Goal: Task Accomplishment & Management: Use online tool/utility

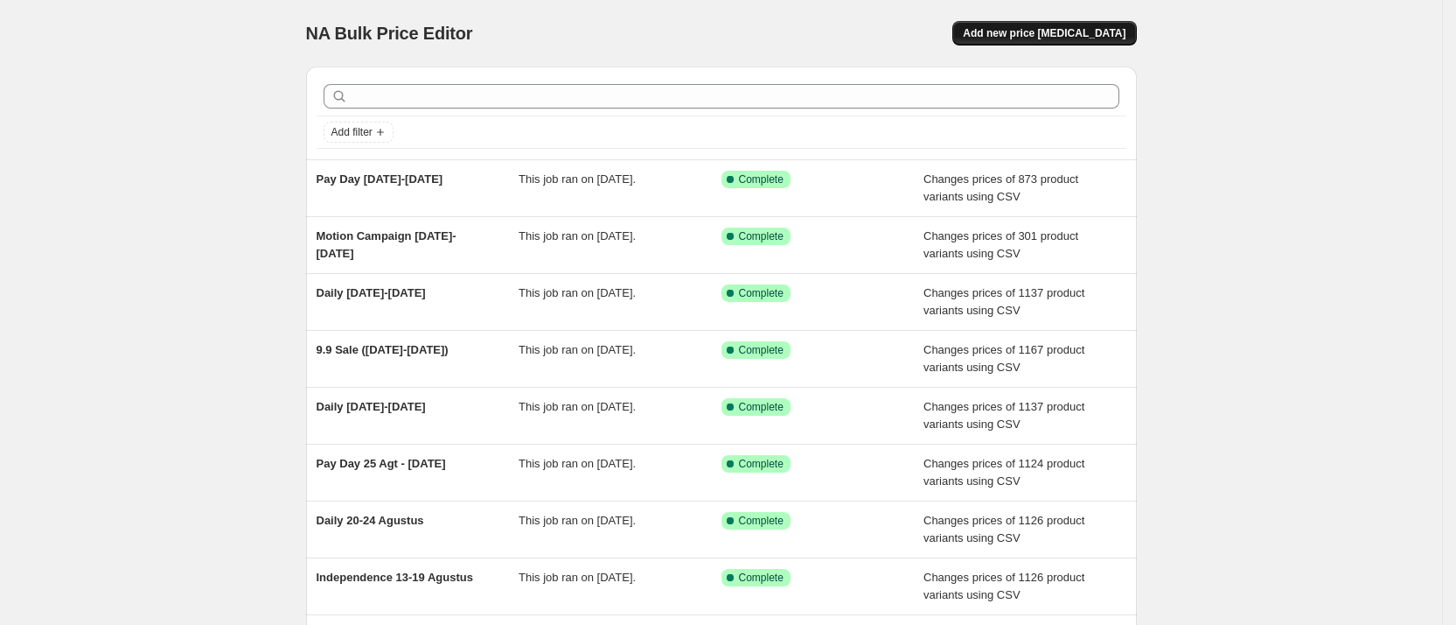
click at [1010, 40] on button "Add new price [MEDICAL_DATA]" at bounding box center [1045, 33] width 184 height 24
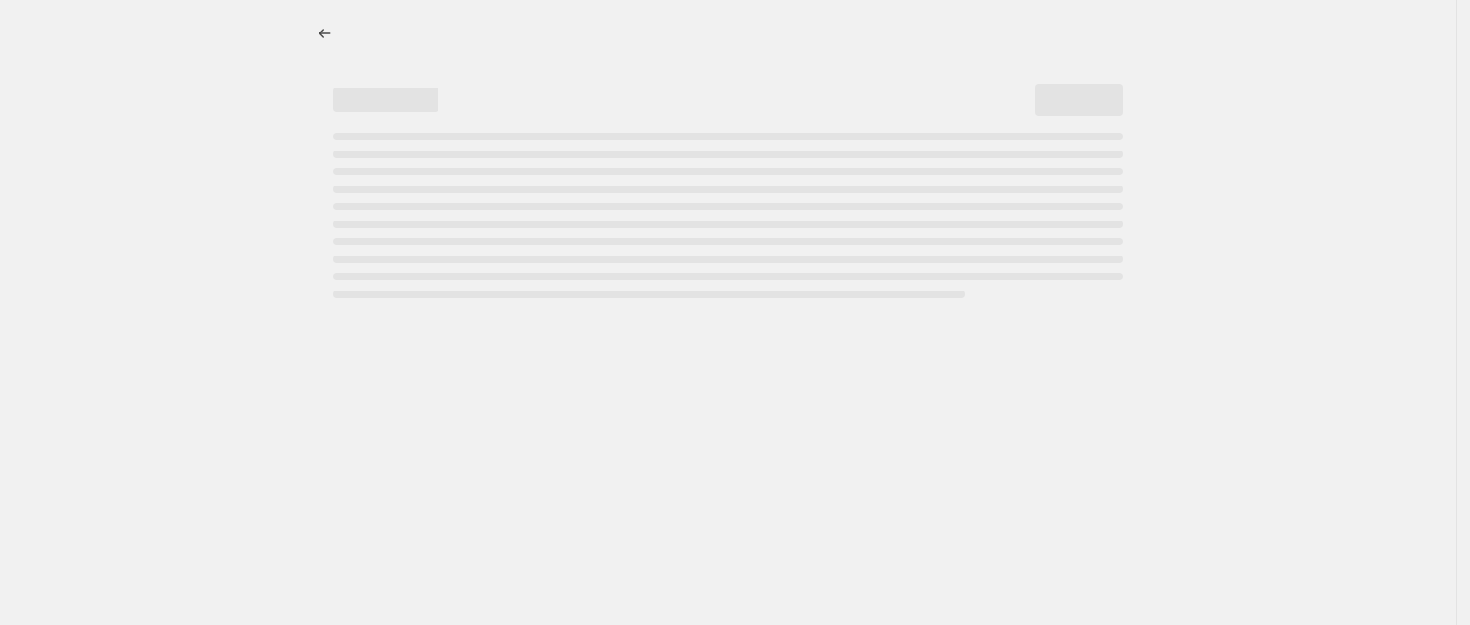
select select "percentage"
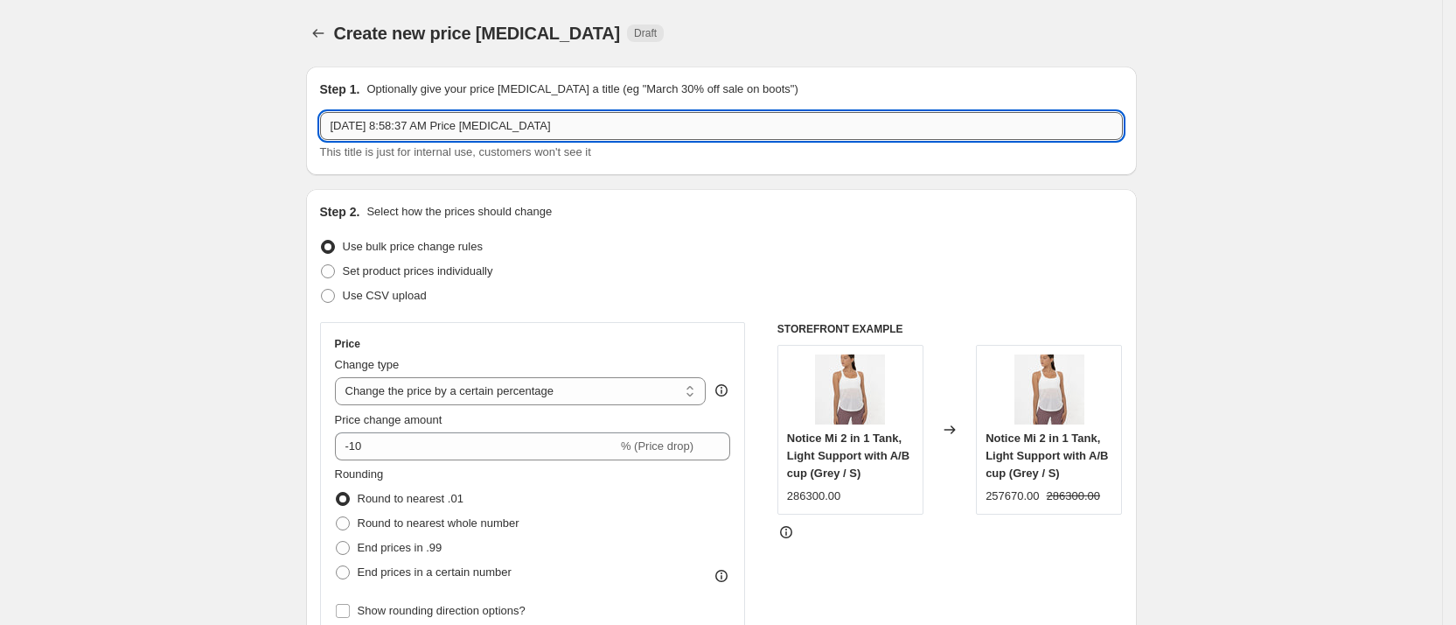
click at [478, 122] on input "[DATE] 8:58:37 AM Price [MEDICAL_DATA]" at bounding box center [721, 126] width 803 height 28
type input "[MEDICAL_DATA] Campaign"
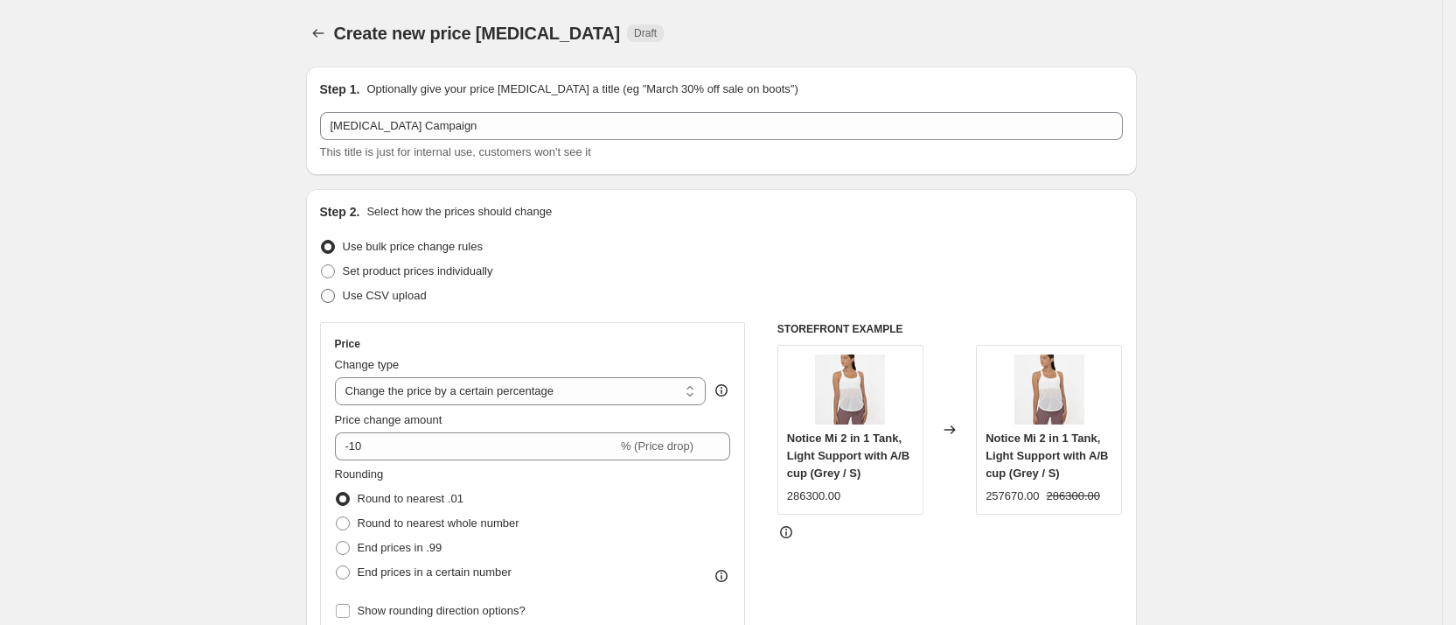
click at [344, 303] on label "Use CSV upload" at bounding box center [373, 295] width 107 height 24
click at [322, 290] on input "Use CSV upload" at bounding box center [321, 289] width 1 height 1
radio input "true"
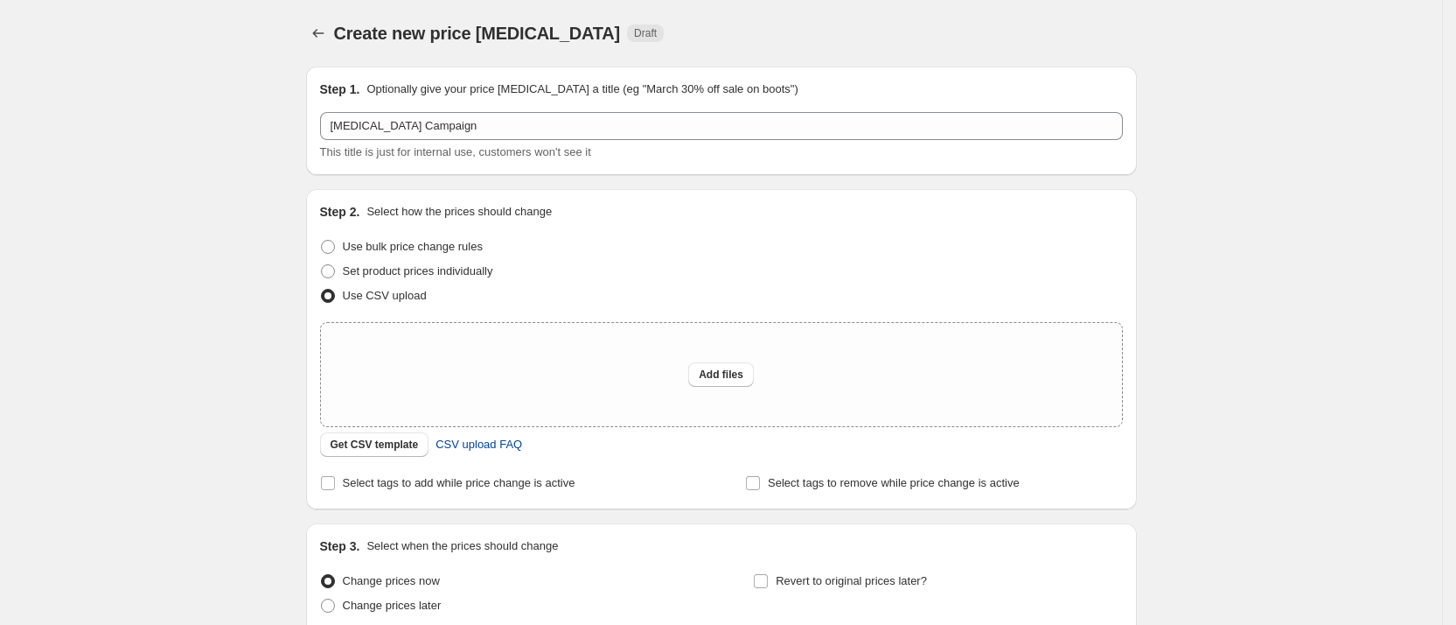
click at [484, 448] on span "CSV upload FAQ" at bounding box center [479, 444] width 87 height 17
click at [402, 440] on span "Get CSV template" at bounding box center [375, 444] width 88 height 14
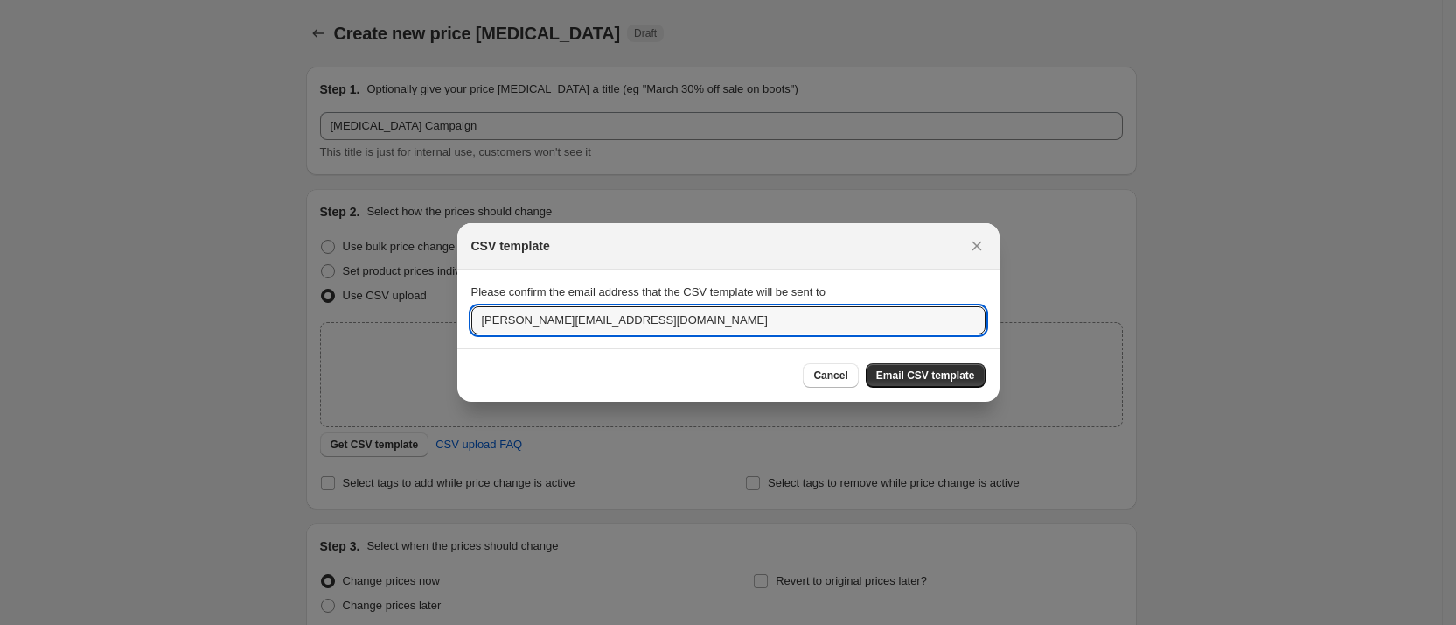
drag, startPoint x: 504, startPoint y: 325, endPoint x: 363, endPoint y: 299, distance: 143.1
type input "[EMAIL_ADDRESS][DOMAIN_NAME]"
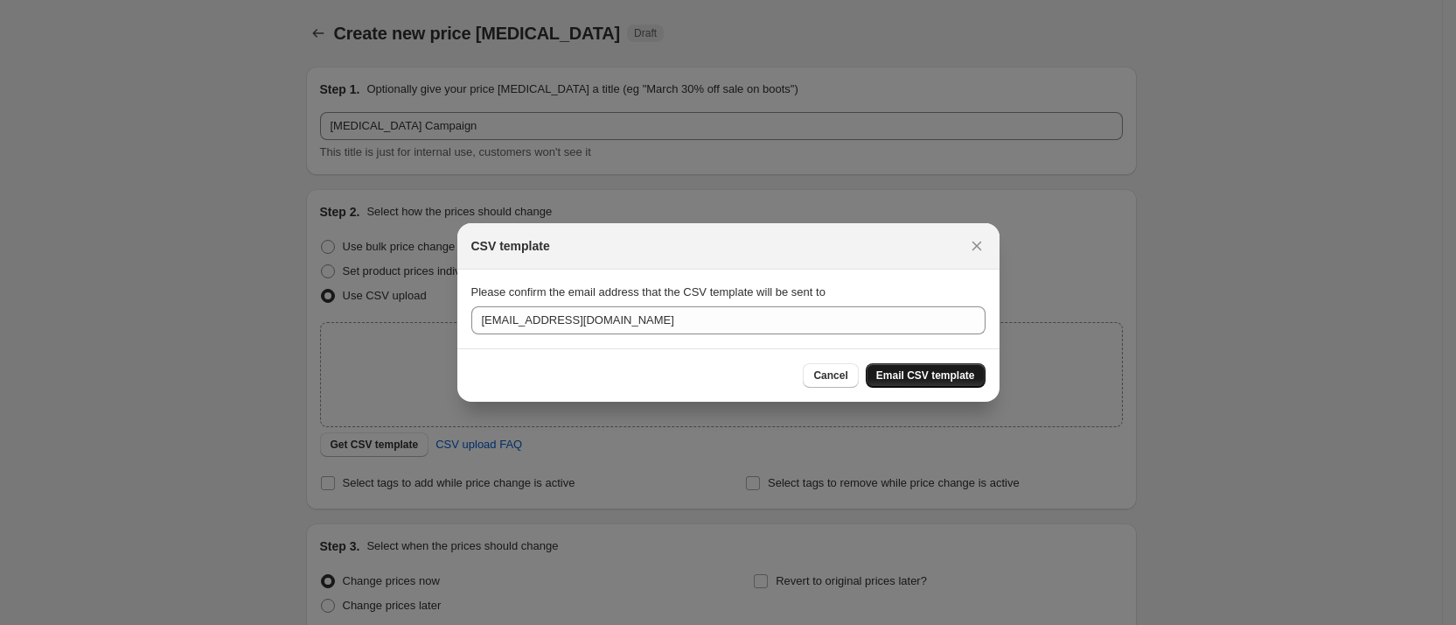
click at [910, 380] on span "Email CSV template" at bounding box center [925, 375] width 99 height 14
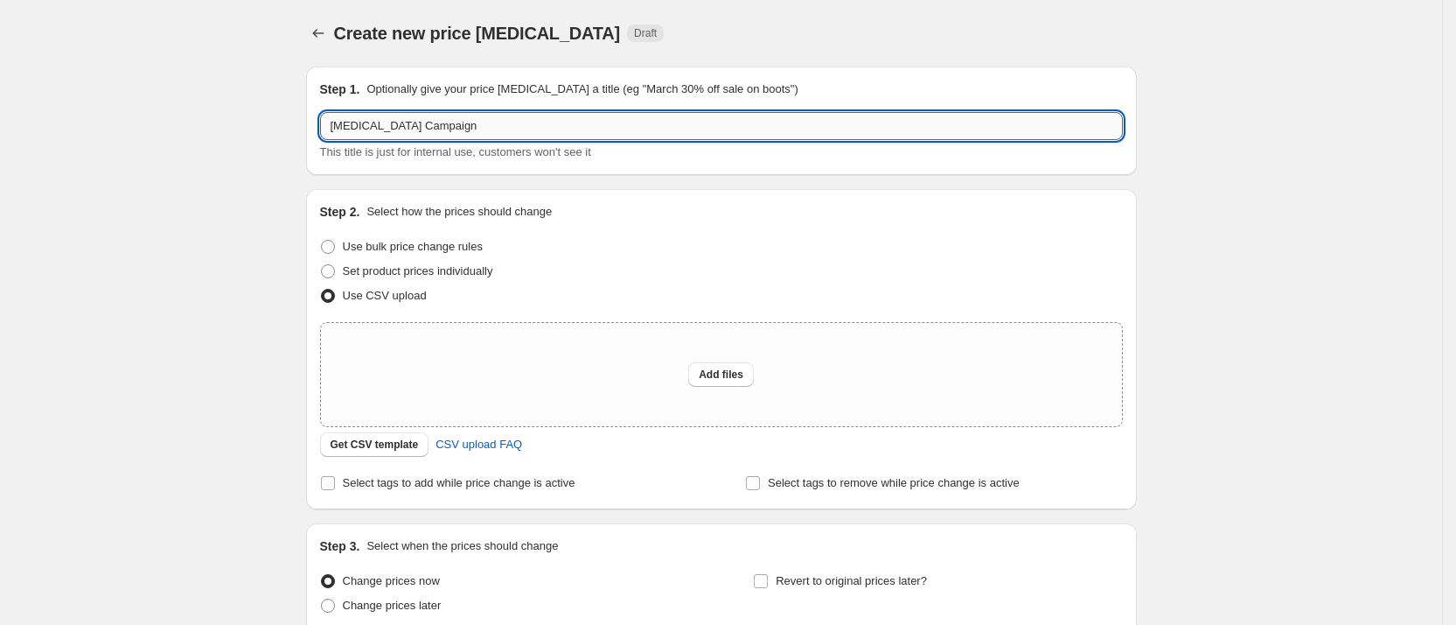
click at [447, 127] on input "[MEDICAL_DATA] Campaign" at bounding box center [721, 126] width 803 height 28
type input "[MEDICAL_DATA] Campaign [DATE]-[DATE]"
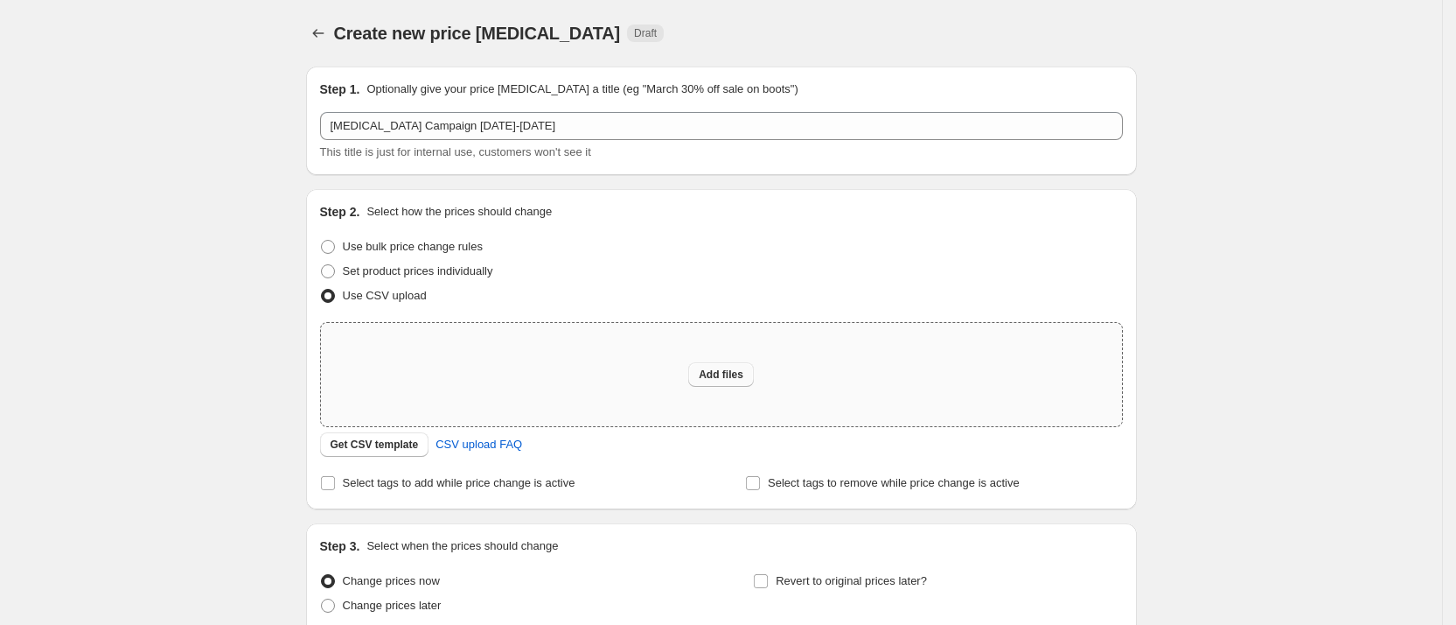
click at [722, 380] on span "Add files" at bounding box center [721, 374] width 45 height 14
type input "C:\fakepath\Pink Campaign.csv"
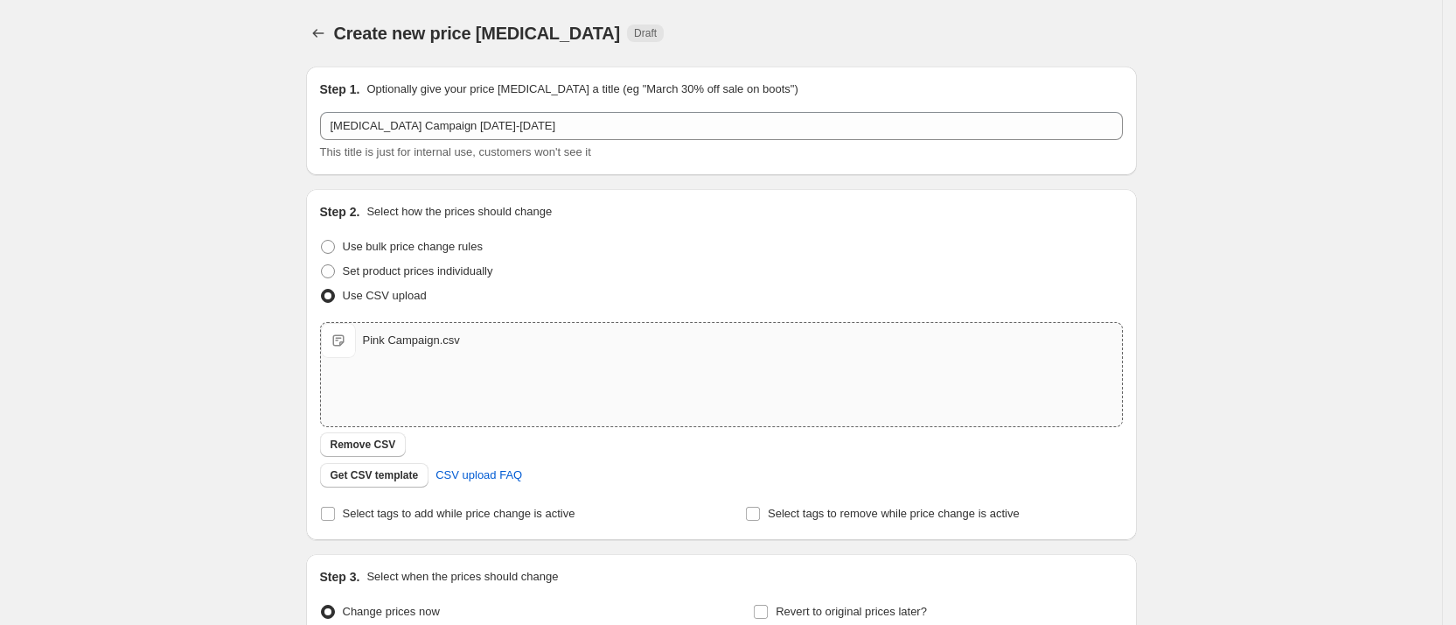
scroll to position [186, 0]
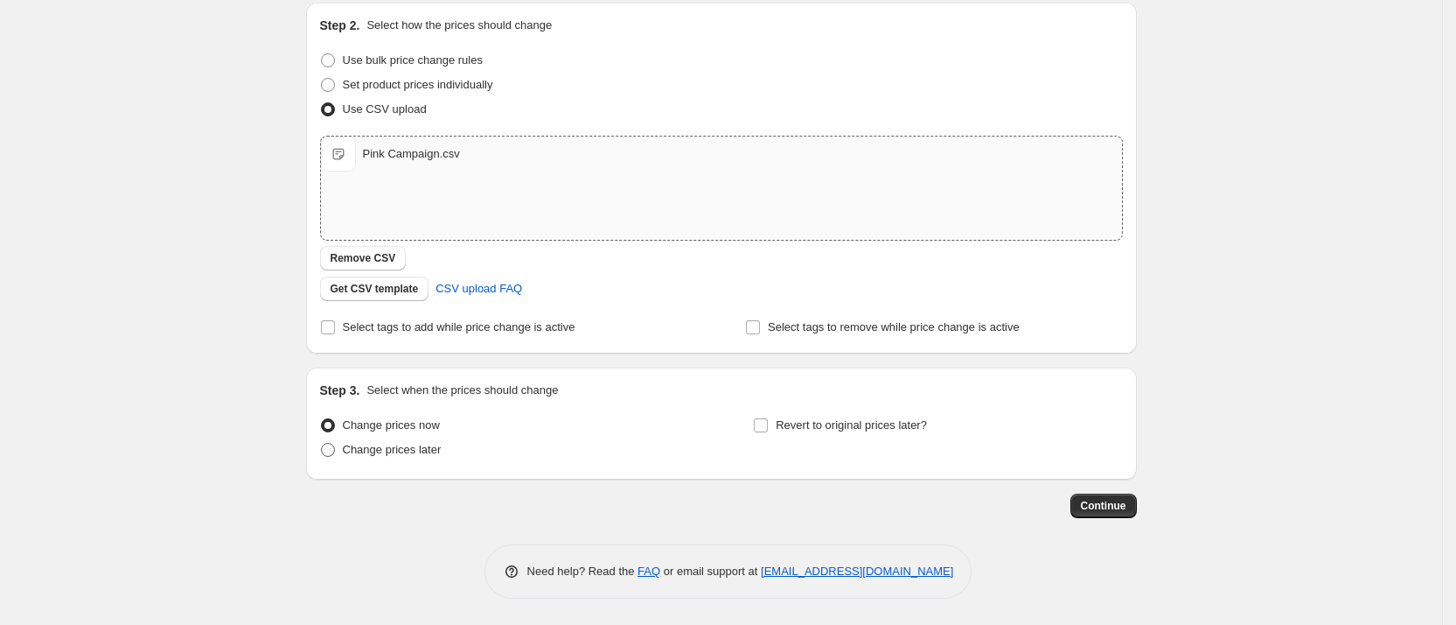
click at [395, 453] on span "Change prices later" at bounding box center [392, 449] width 99 height 13
click at [322, 443] on input "Change prices later" at bounding box center [321, 443] width 1 height 1
radio input "true"
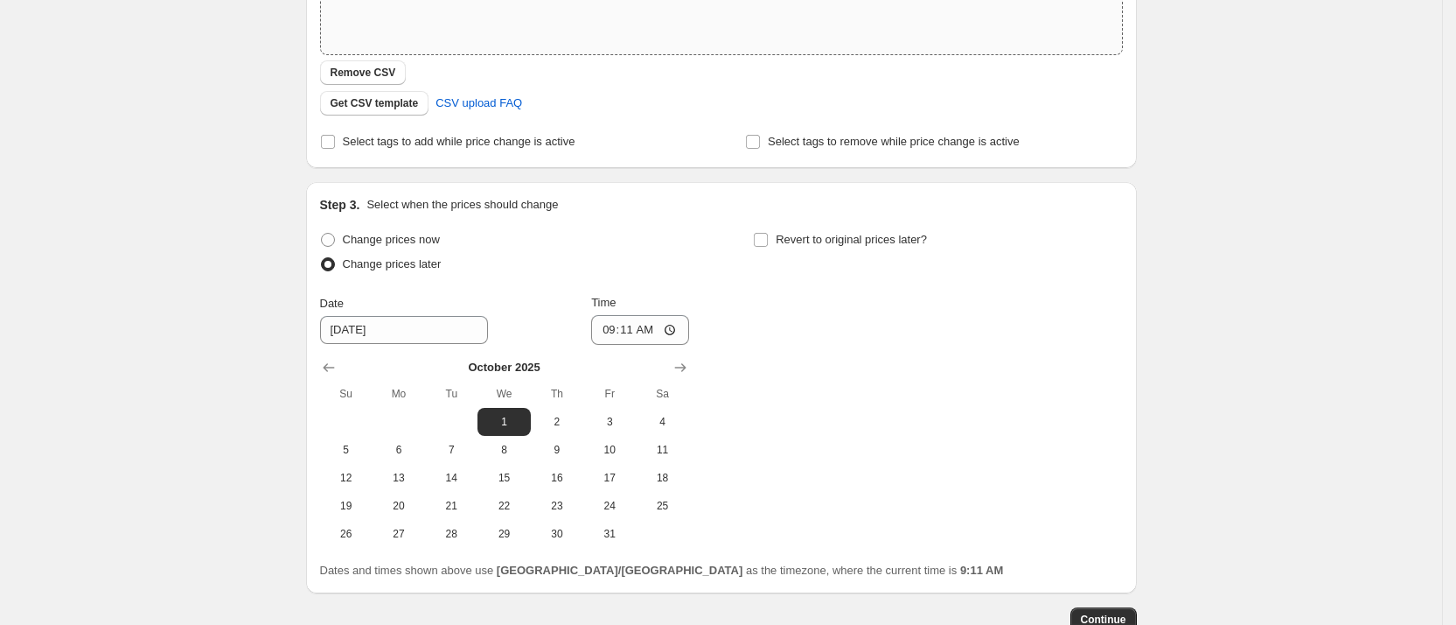
scroll to position [374, 0]
click at [515, 417] on span "1" at bounding box center [504, 419] width 38 height 14
click at [643, 324] on input "09:11" at bounding box center [640, 327] width 98 height 30
click at [673, 325] on input "09:11" at bounding box center [640, 327] width 98 height 30
type input "00:00"
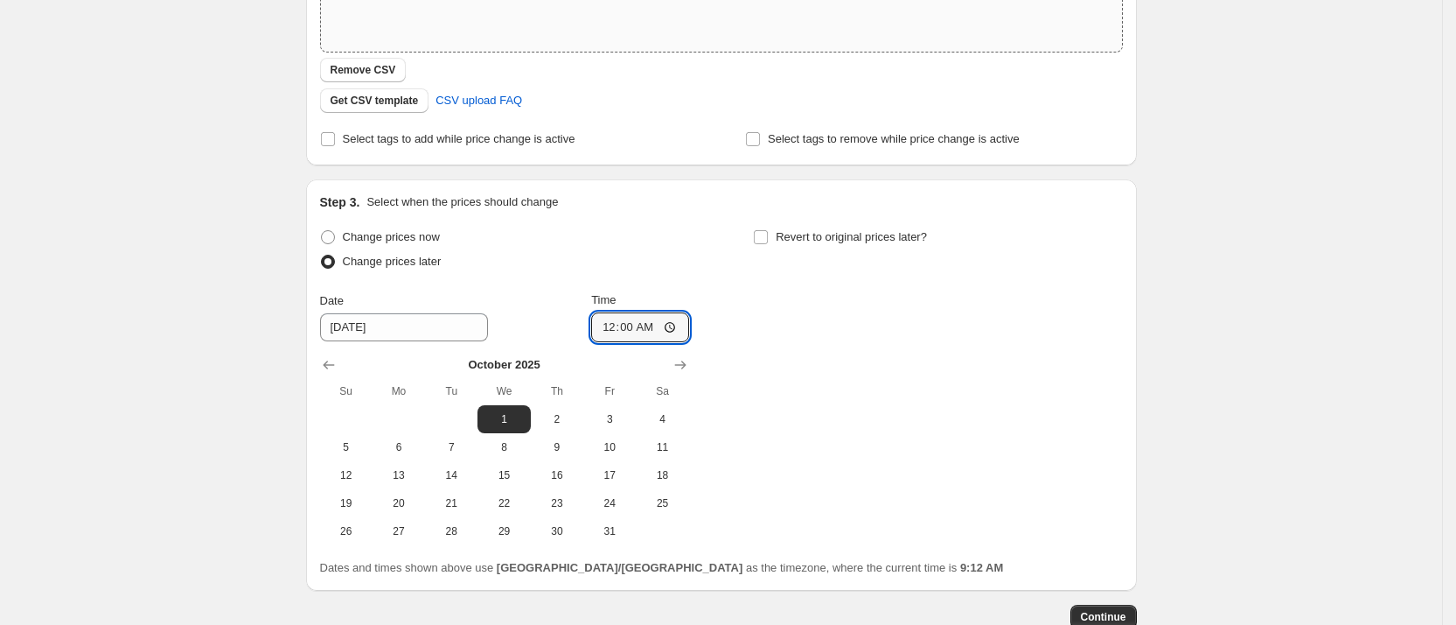
click at [860, 422] on div "Change prices now Change prices later Date [DATE] Time 00:00 [DATE] Su Mo Tu We…" at bounding box center [721, 385] width 803 height 320
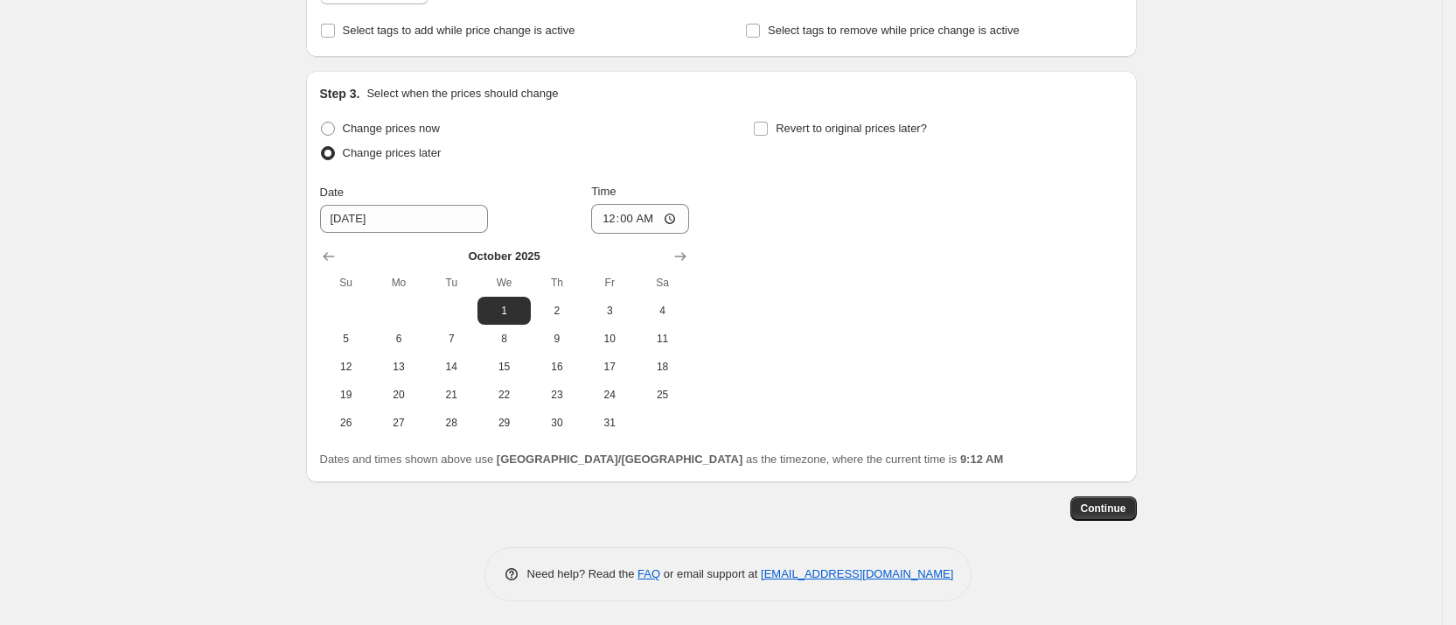
scroll to position [485, 0]
click at [1127, 504] on span "Continue" at bounding box center [1103, 506] width 45 height 14
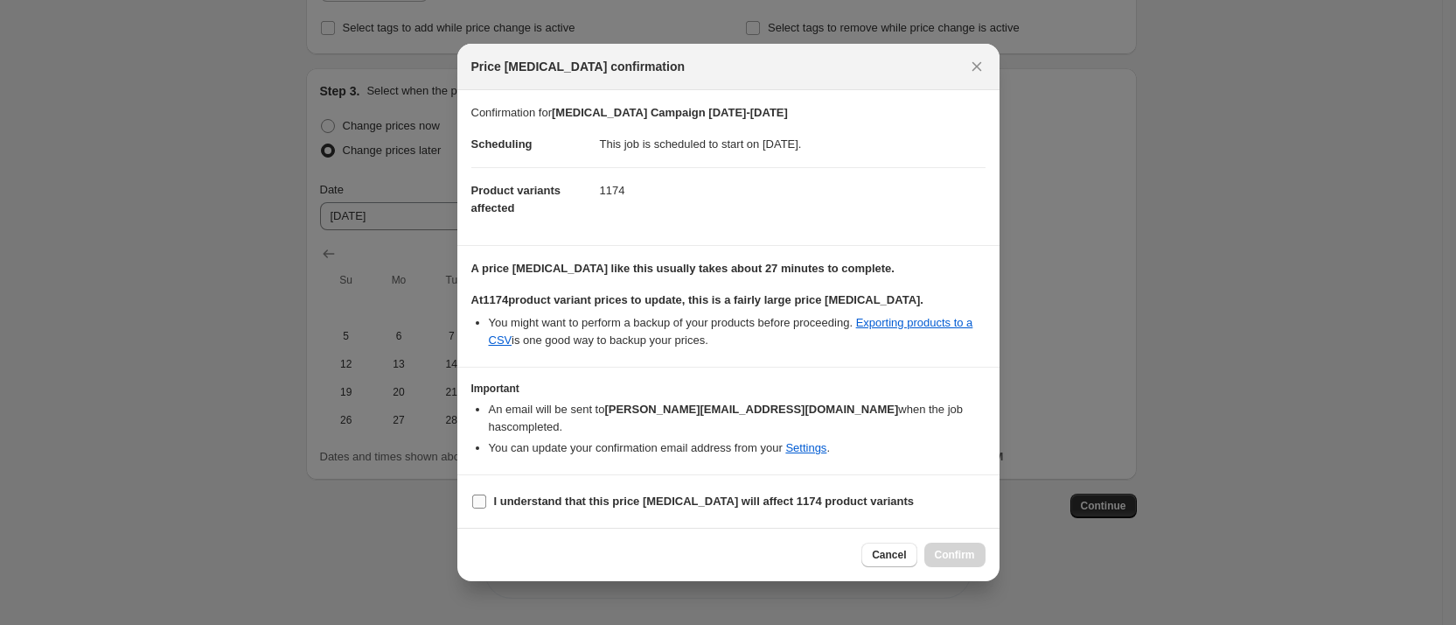
click at [476, 494] on input "I understand that this price [MEDICAL_DATA] will affect 1174 product variants" at bounding box center [479, 501] width 14 height 14
checkbox input "true"
click at [950, 551] on span "Confirm" at bounding box center [955, 555] width 40 height 14
